Goal: Task Accomplishment & Management: Complete application form

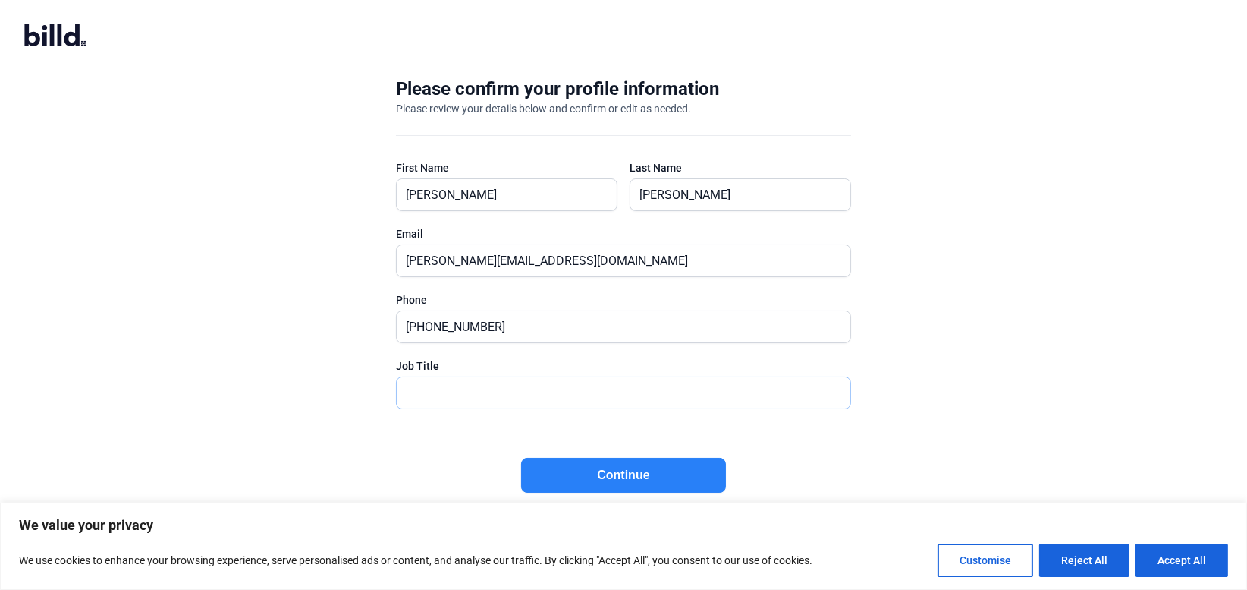
click at [445, 390] on input "text" at bounding box center [615, 392] width 437 height 31
type input "Chief Of Operations"
click at [594, 471] on button "Continue" at bounding box center [623, 475] width 205 height 35
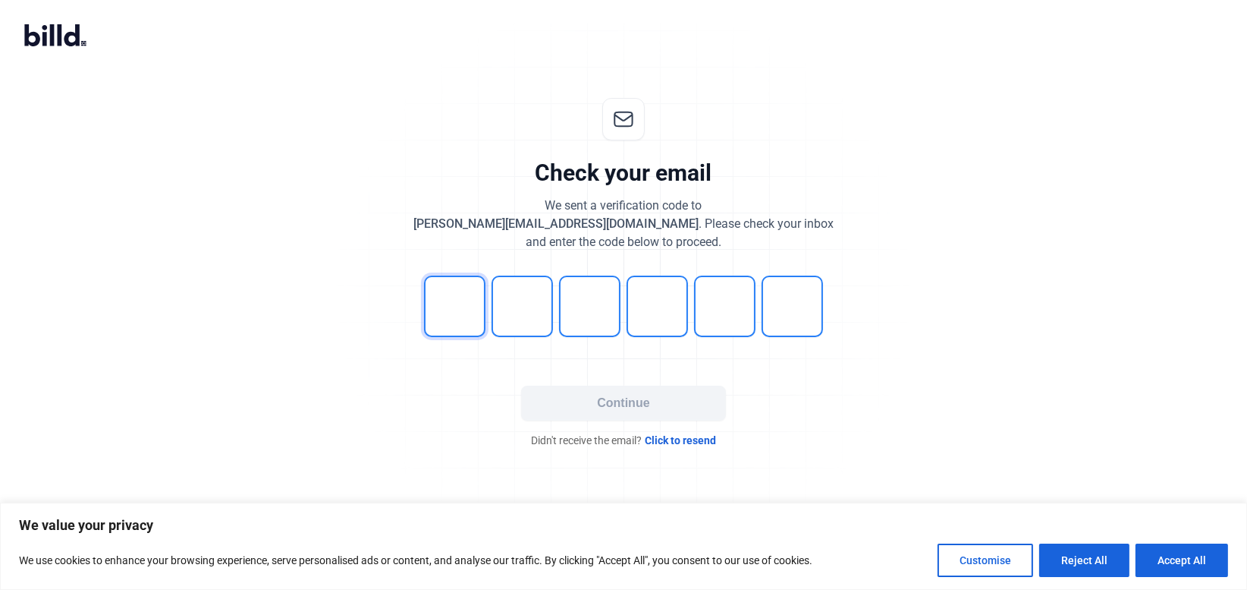
click at [458, 306] on input "tel" at bounding box center [454, 305] width 61 height 61
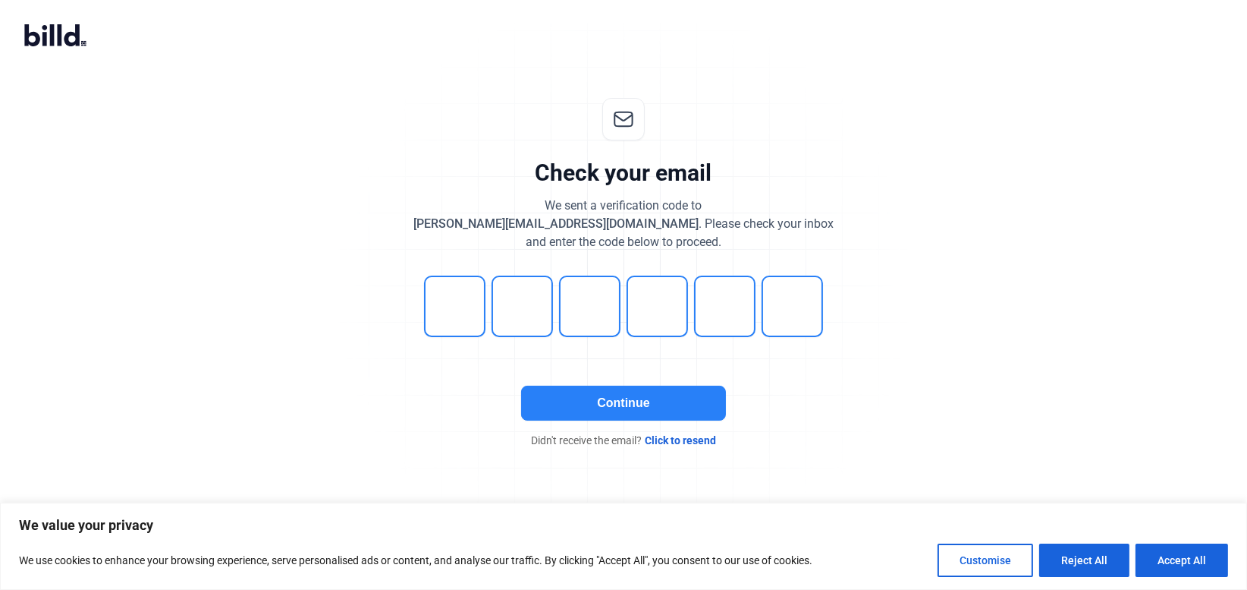
click at [606, 408] on button "Continue" at bounding box center [623, 402] width 205 height 35
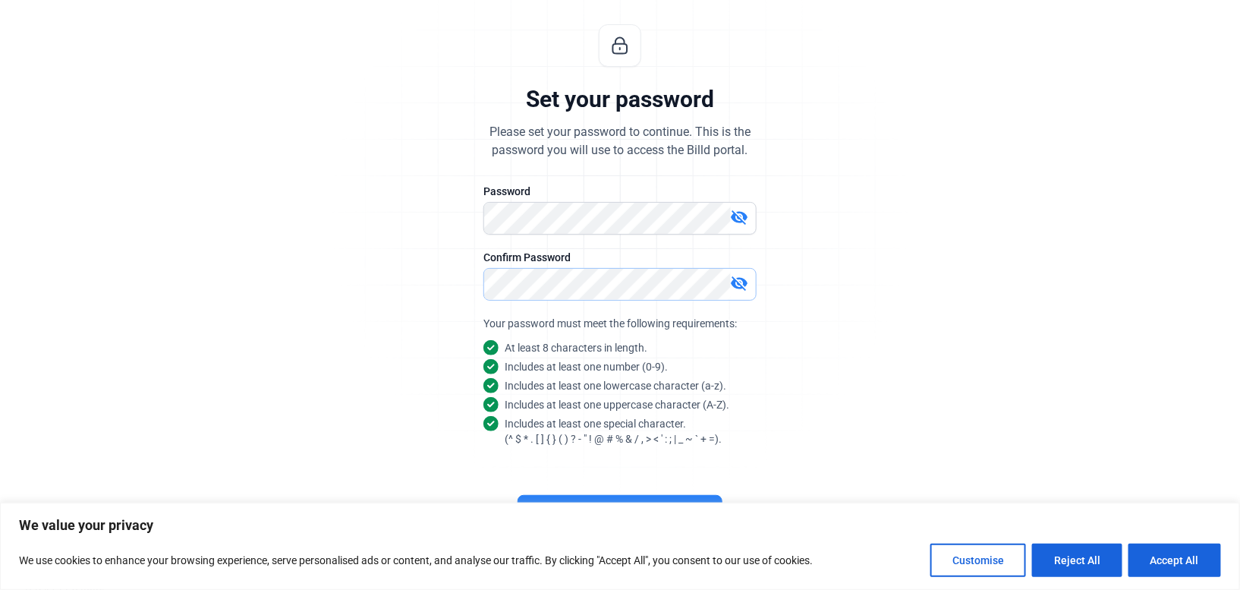
scroll to position [81, 0]
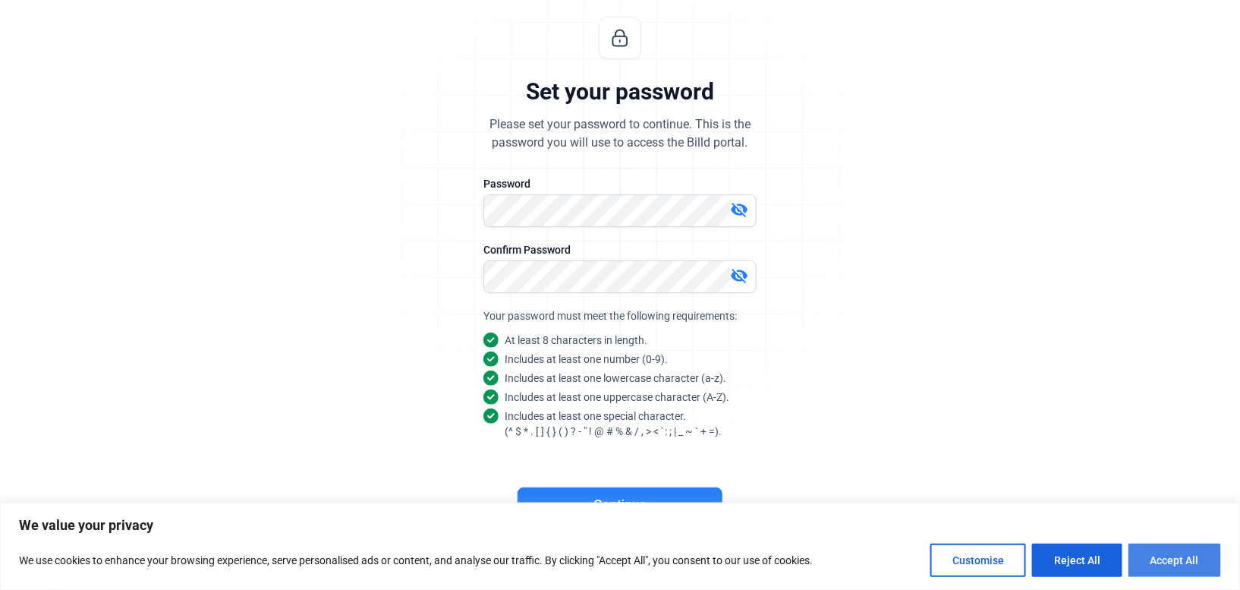
click at [1182, 558] on button "Accept All" at bounding box center [1174, 559] width 93 height 33
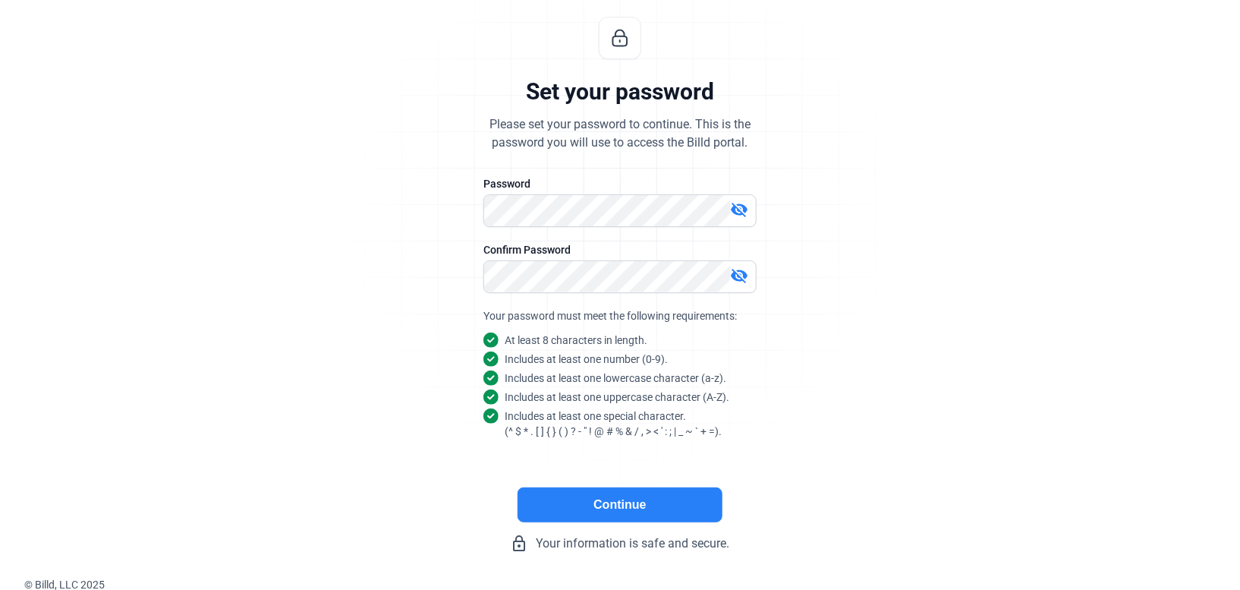
scroll to position [0, 0]
click at [594, 502] on button "Continue" at bounding box center [619, 504] width 205 height 35
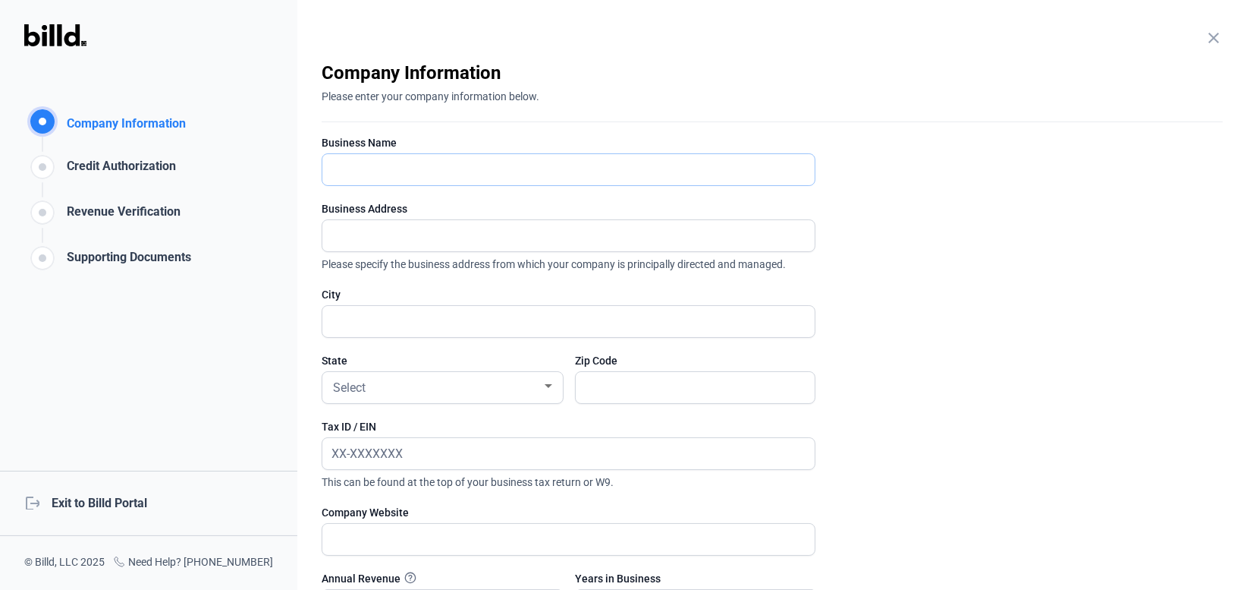
click at [361, 175] on input "text" at bounding box center [560, 169] width 476 height 31
type input "Viva Energy"
click at [351, 231] on input "text" at bounding box center [560, 235] width 476 height 31
type input "1163 Main St"
click at [335, 310] on input "text" at bounding box center [568, 321] width 492 height 31
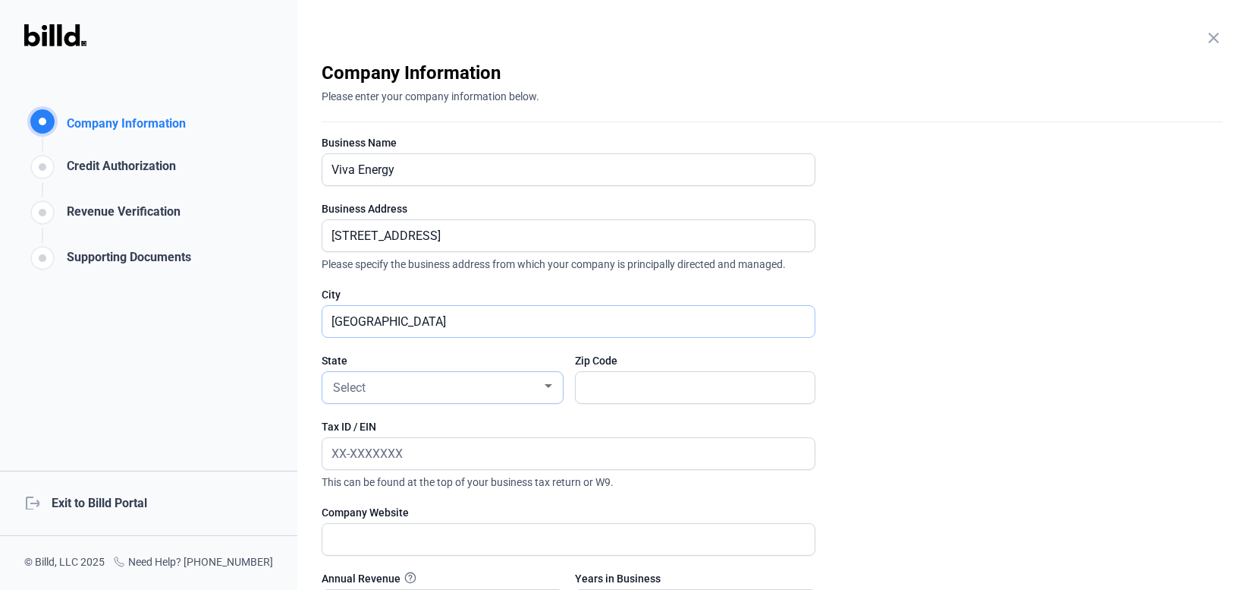
type input "Morro Bay"
click at [405, 393] on div "Select" at bounding box center [436, 386] width 212 height 21
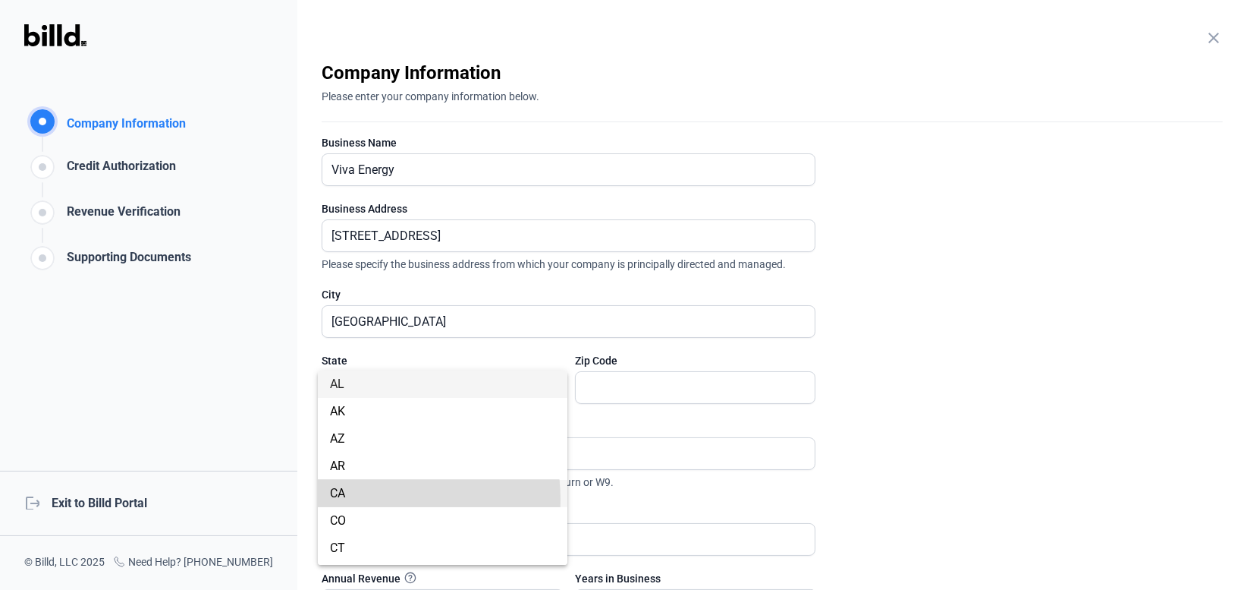
click at [367, 499] on span "CA" at bounding box center [442, 493] width 225 height 27
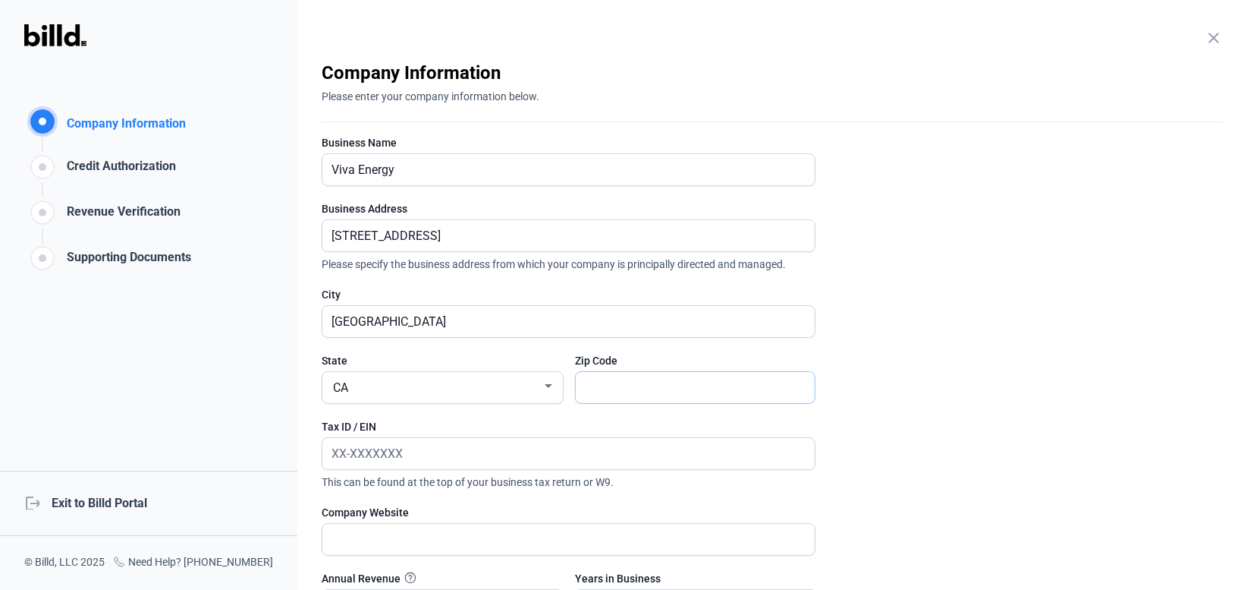
click at [618, 391] on input "text" at bounding box center [687, 387] width 223 height 31
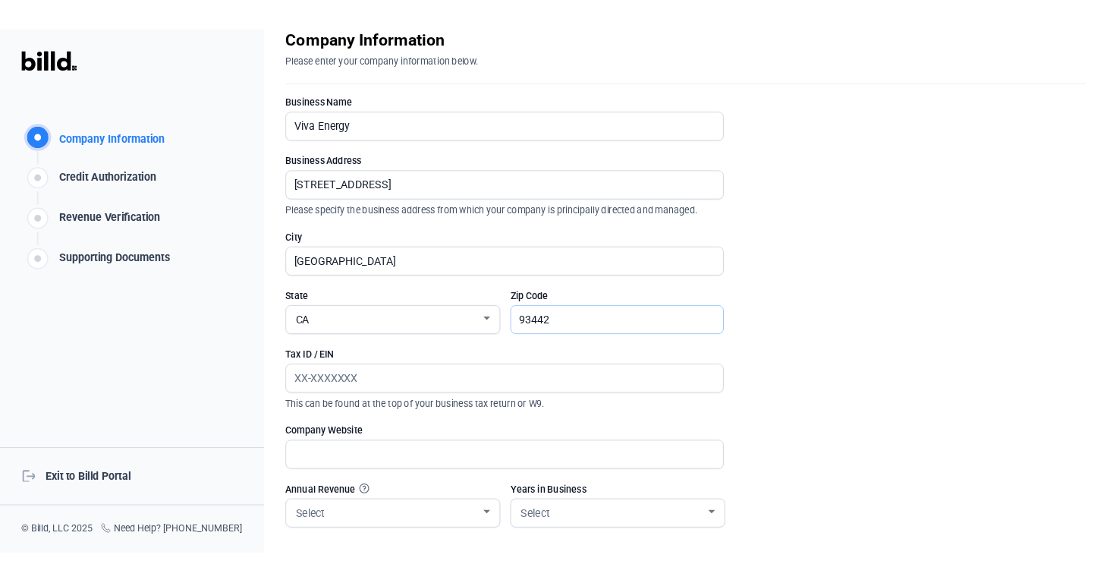
scroll to position [75, 0]
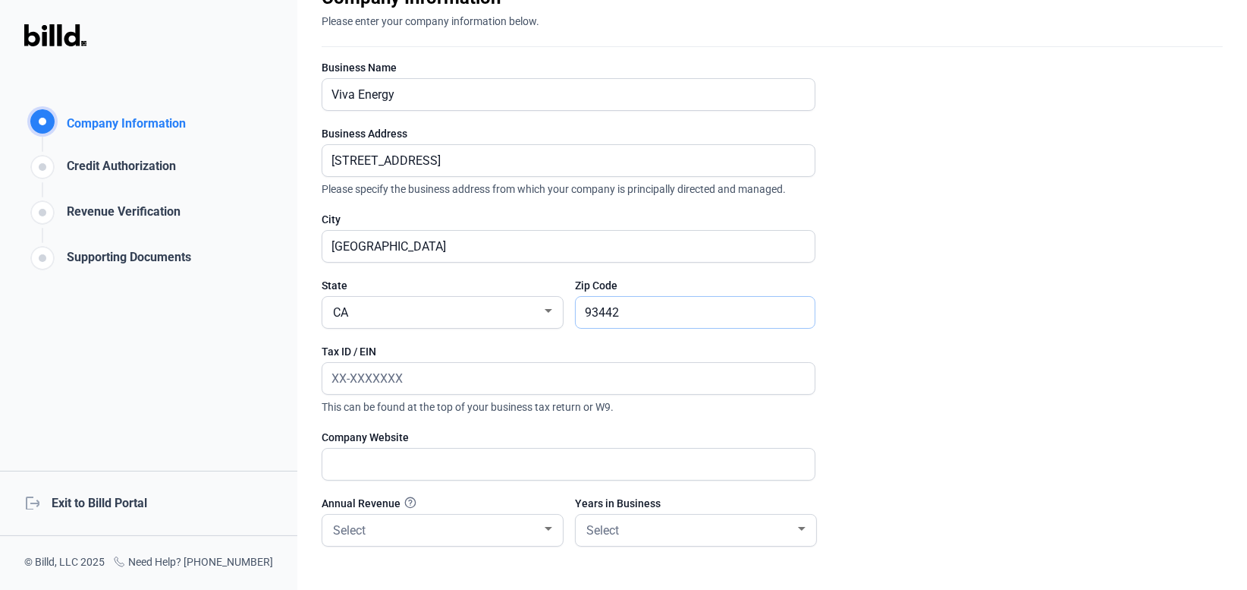
type input "93442"
click at [395, 376] on input "text" at bounding box center [568, 378] width 492 height 31
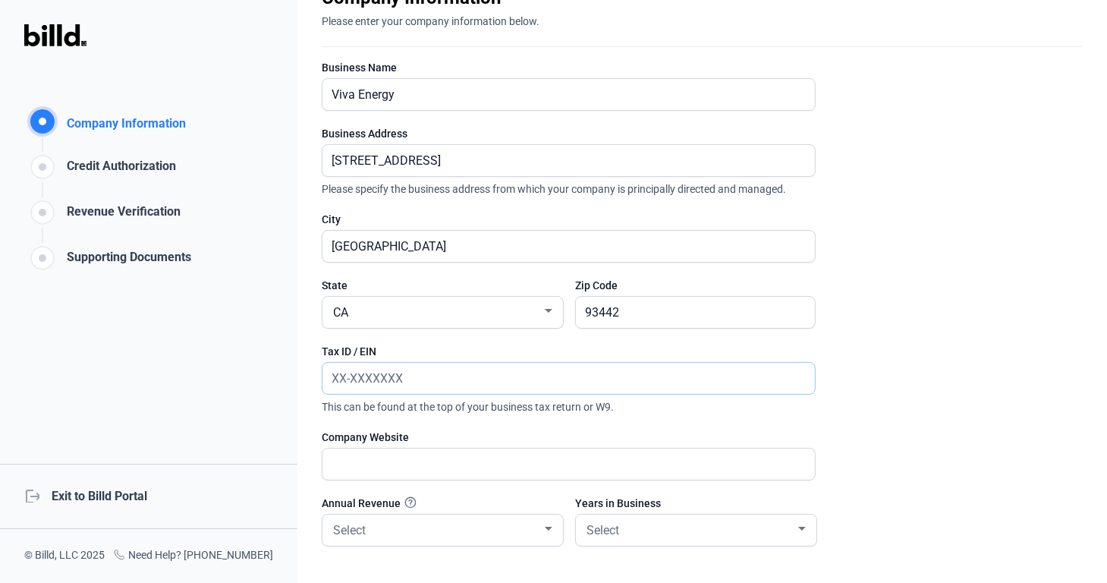
click at [356, 378] on input "text" at bounding box center [560, 378] width 476 height 31
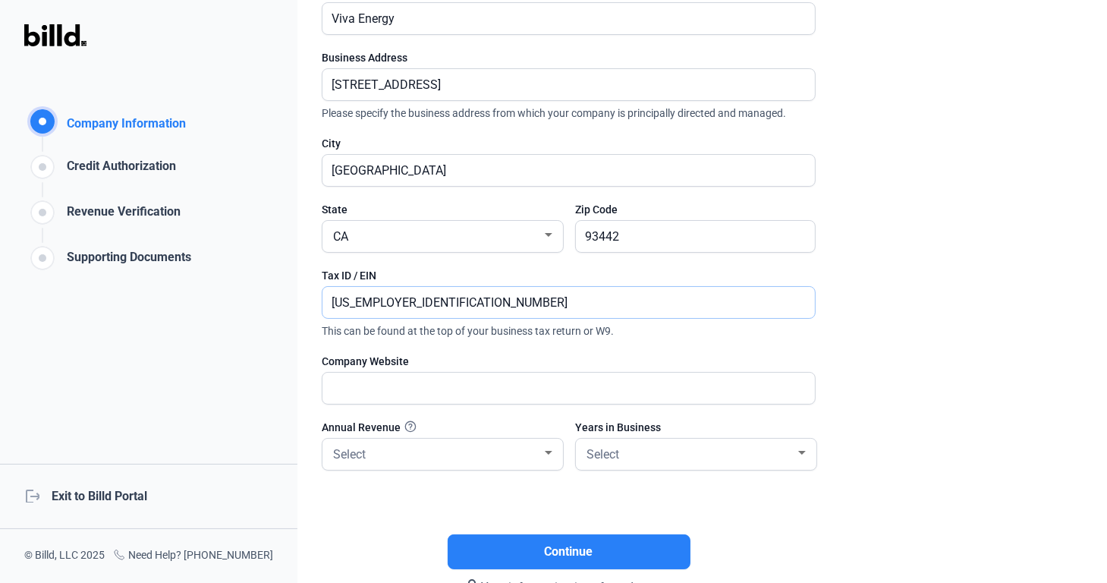
scroll to position [152, 0]
type input "87-2900746"
click at [472, 387] on input "text" at bounding box center [560, 387] width 476 height 31
type input "www.viva-energy.us"
click at [414, 444] on div "Select" at bounding box center [436, 452] width 212 height 21
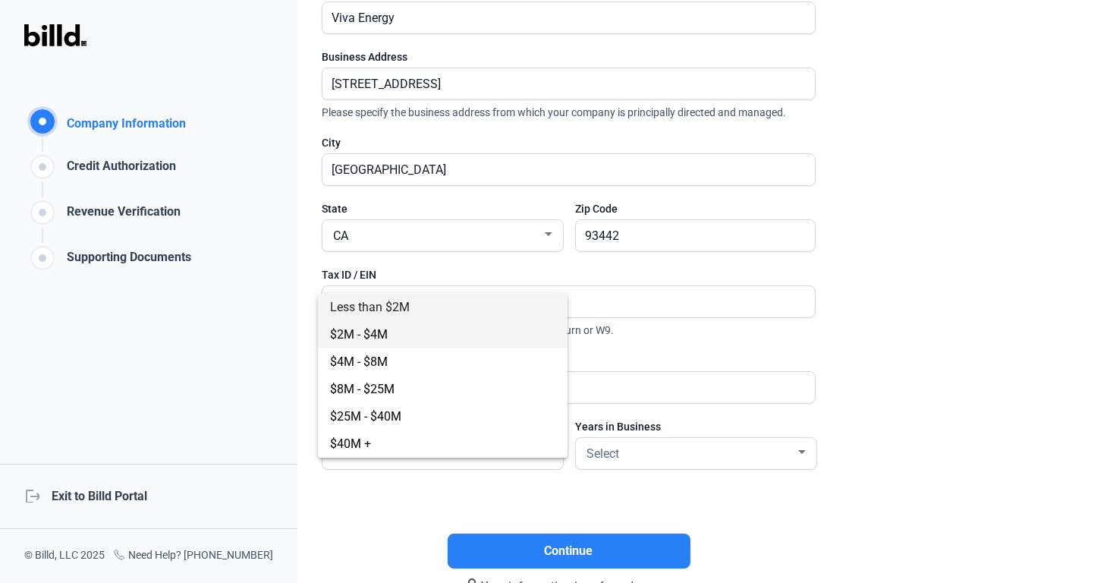
click at [392, 338] on span "$2M - $4M" at bounding box center [442, 334] width 225 height 27
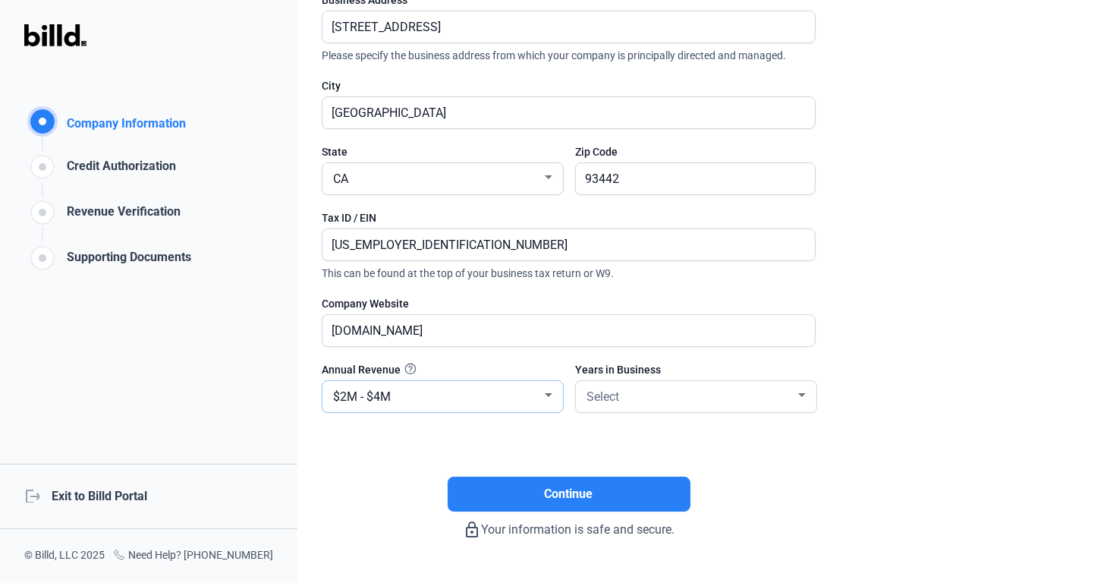
scroll to position [244, 0]
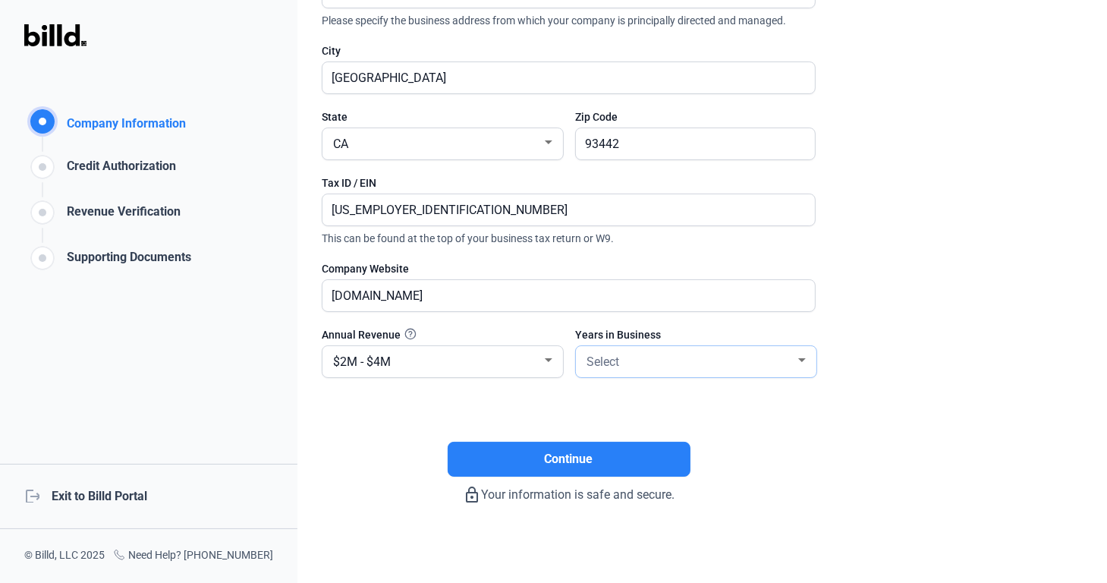
click at [689, 351] on div "Select" at bounding box center [689, 360] width 212 height 21
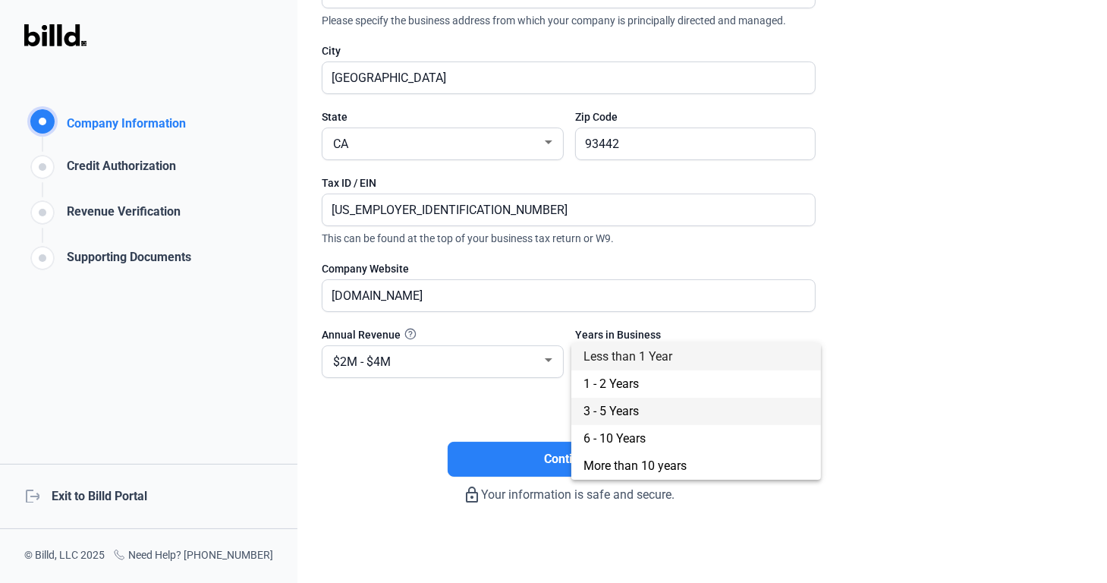
click at [615, 410] on span "3 - 5 Years" at bounding box center [610, 411] width 55 height 14
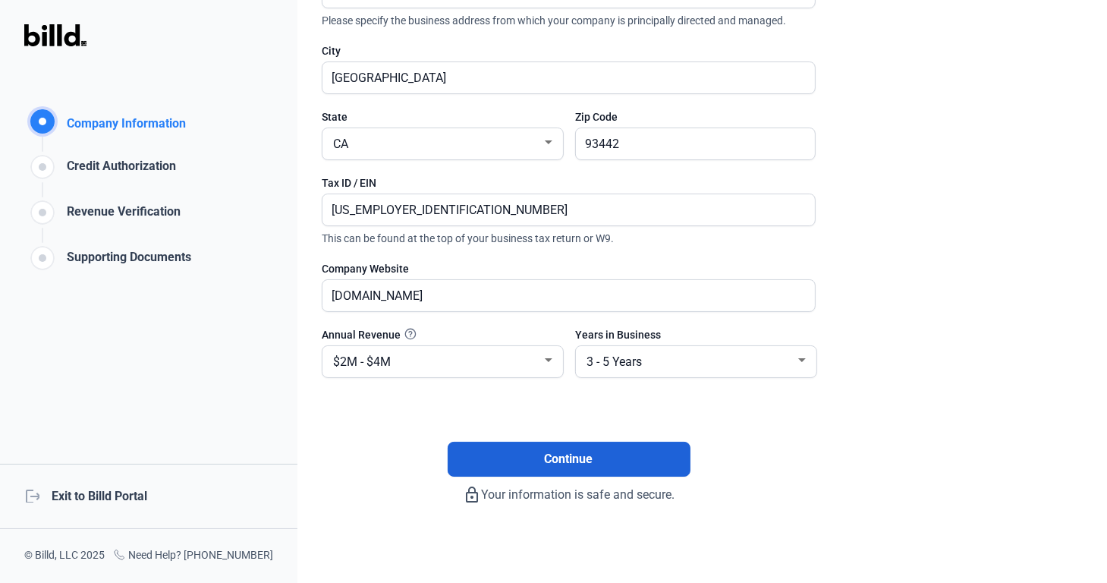
click at [585, 442] on button "Continue" at bounding box center [569, 459] width 243 height 35
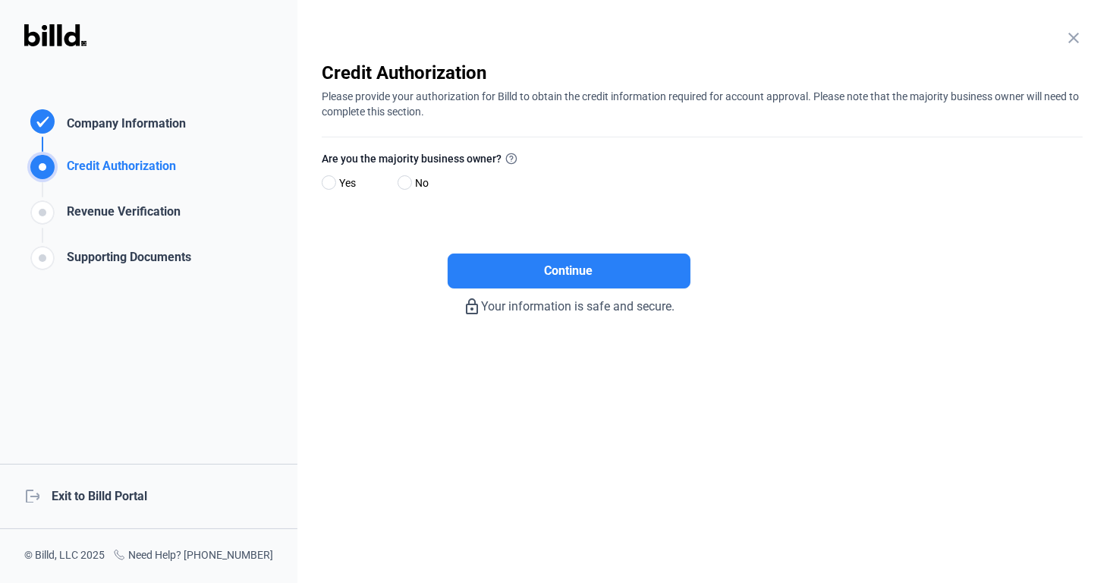
scroll to position [0, 0]
click at [401, 183] on span at bounding box center [405, 182] width 14 height 14
click at [401, 183] on input "No" at bounding box center [403, 183] width 11 height 11
radio input "true"
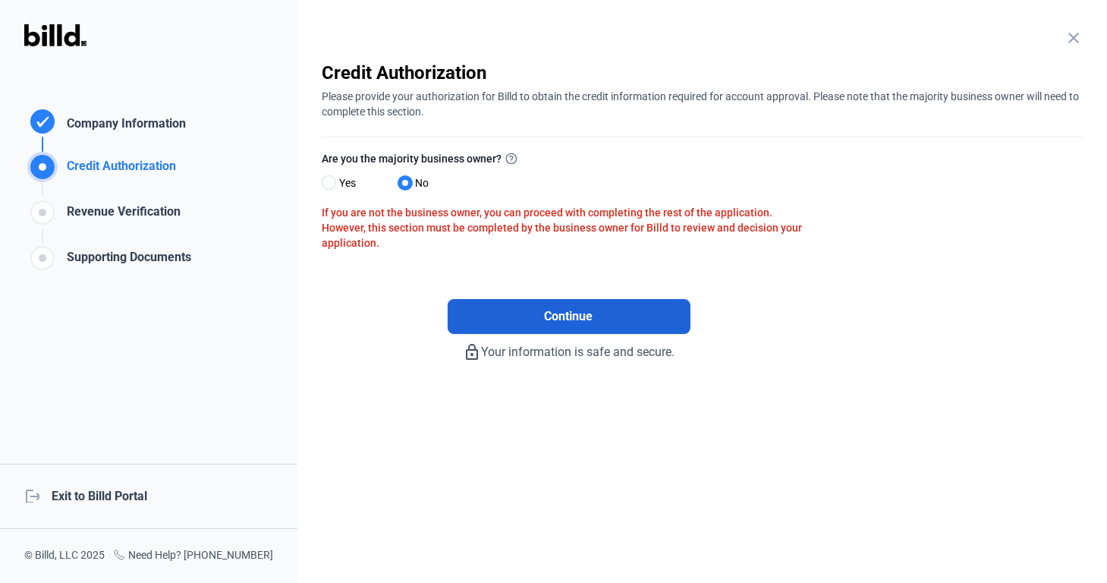
click at [561, 310] on span "Continue" at bounding box center [569, 316] width 49 height 18
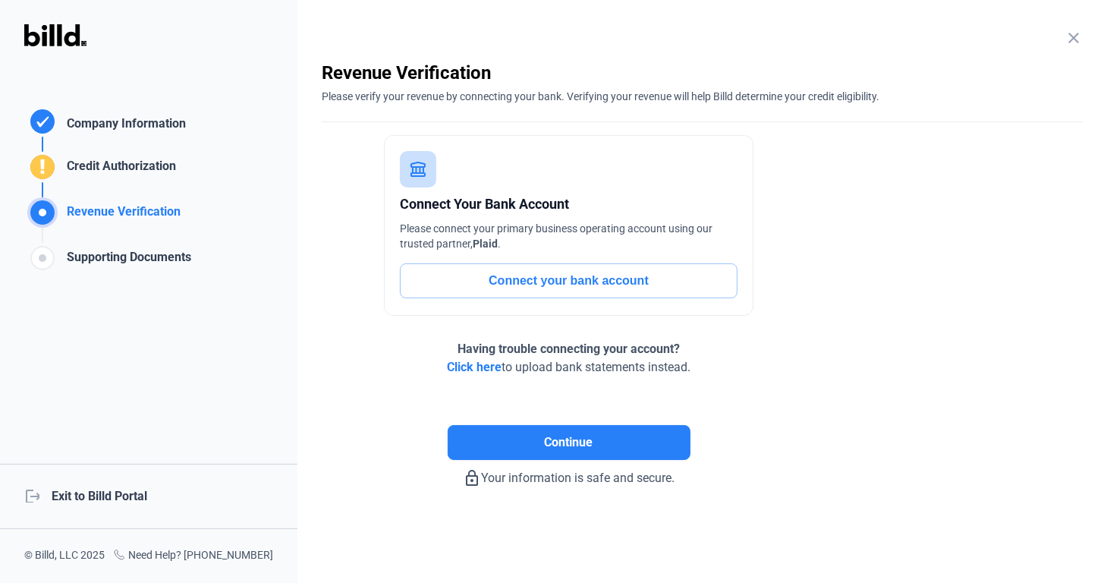
click at [604, 280] on button "Connect your bank account" at bounding box center [569, 280] width 338 height 35
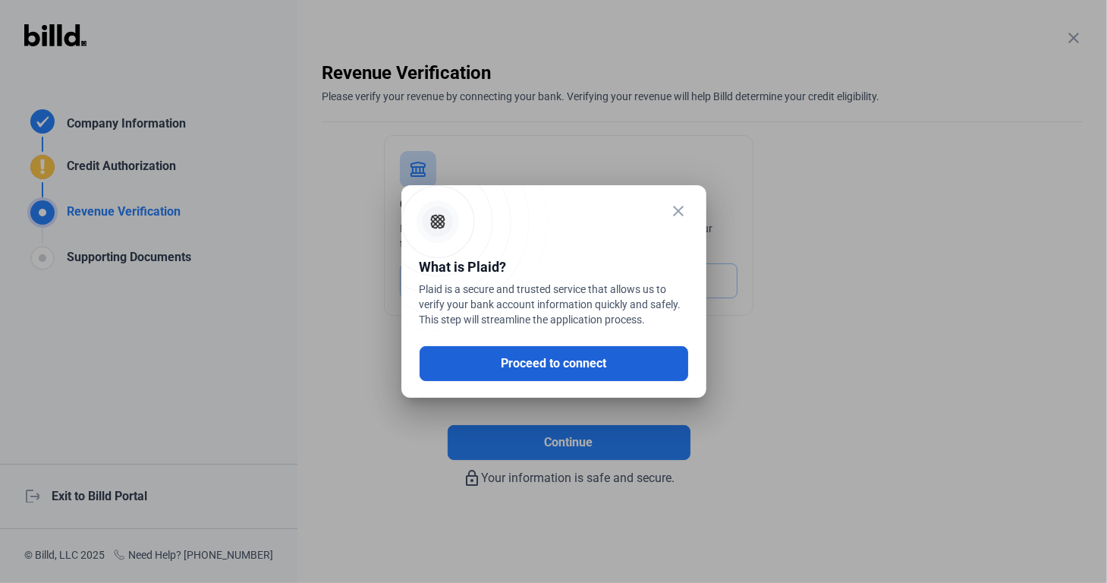
click at [565, 364] on button "Proceed to connect" at bounding box center [554, 363] width 269 height 35
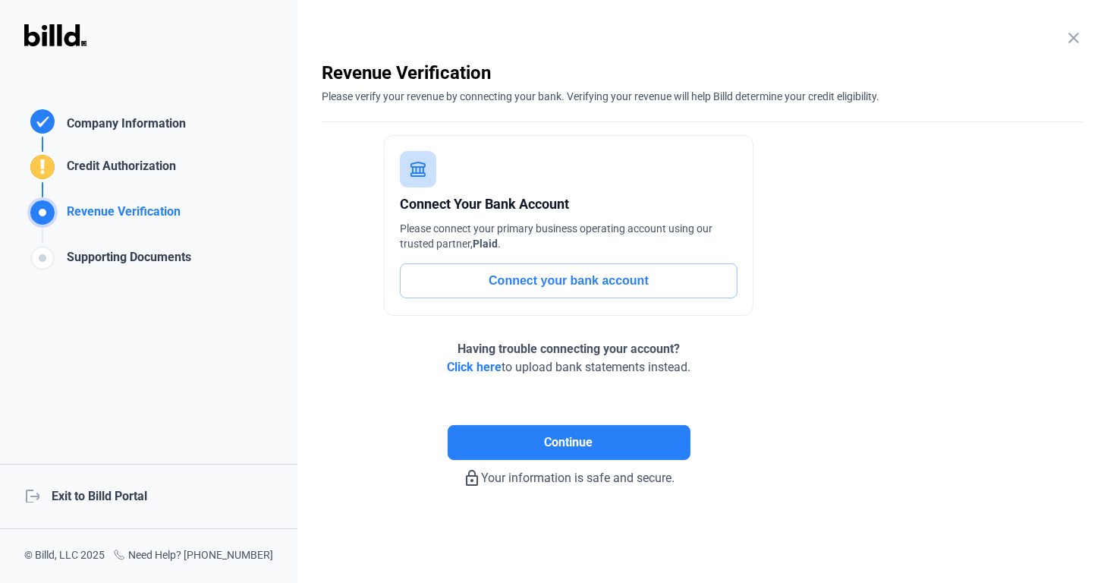
click at [583, 279] on button "Connect your bank account" at bounding box center [569, 280] width 338 height 35
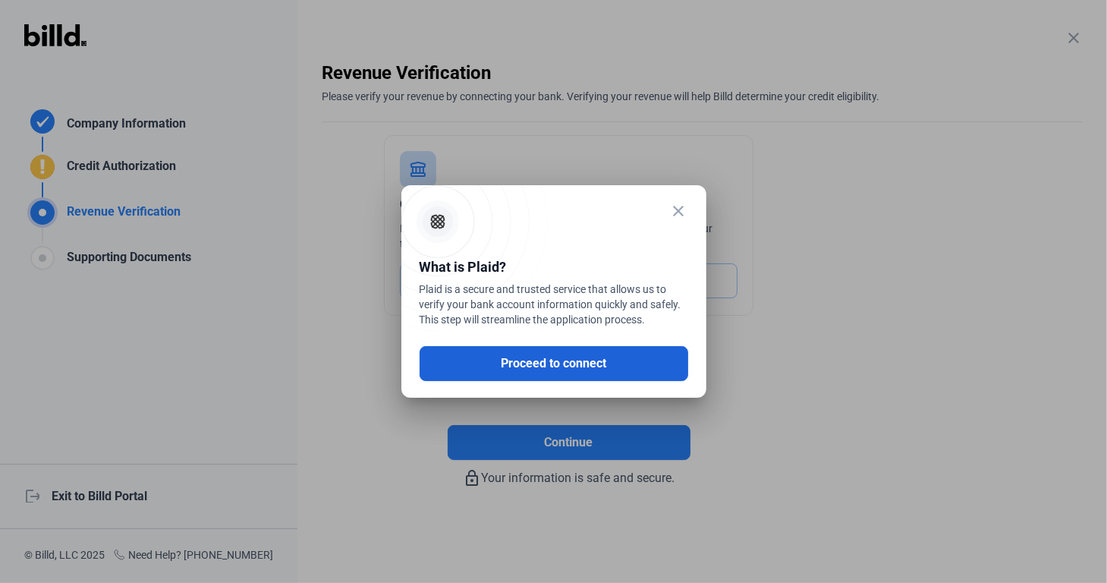
click at [564, 371] on button "Proceed to connect" at bounding box center [554, 363] width 269 height 35
